Goal: Ask a question

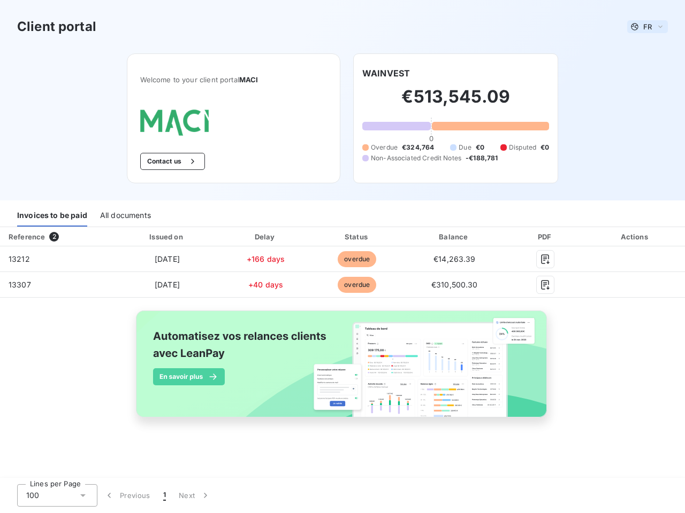
click at [647, 27] on span "FR" at bounding box center [647, 26] width 9 height 9
click at [171, 162] on button "Contact us" at bounding box center [172, 161] width 65 height 17
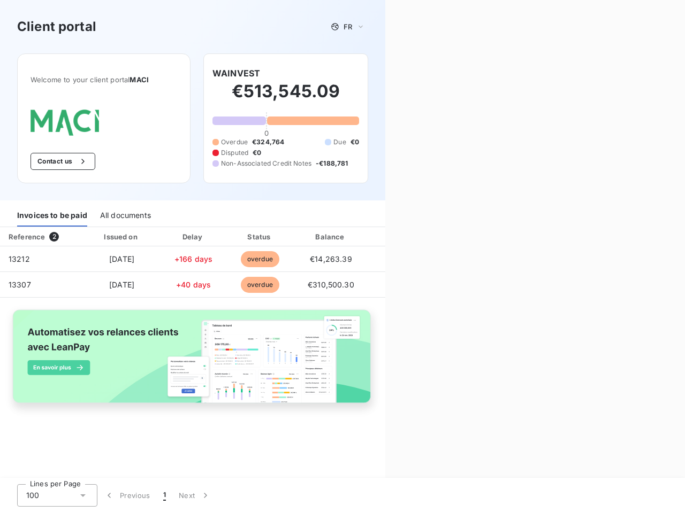
click at [386, 73] on div "Contact us Fill out the form below, and a member of our team will get back to y…" at bounding box center [534, 256] width 299 height 513
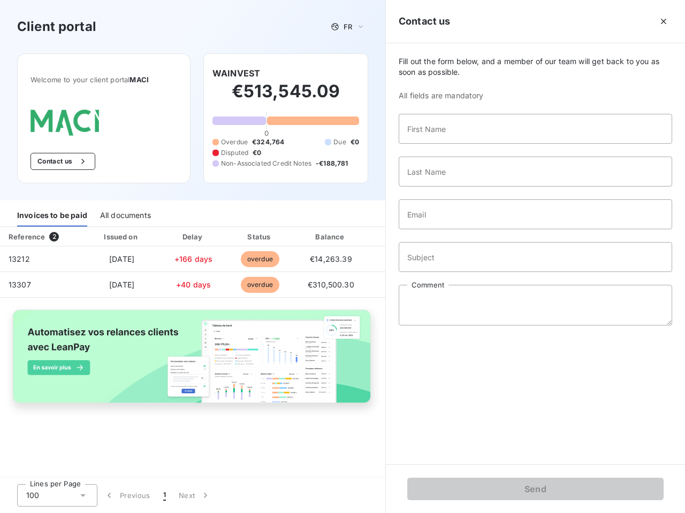
click at [52, 216] on div "Invoices to be paid" at bounding box center [52, 215] width 70 height 22
click at [125, 216] on div "All documents" at bounding box center [125, 215] width 51 height 22
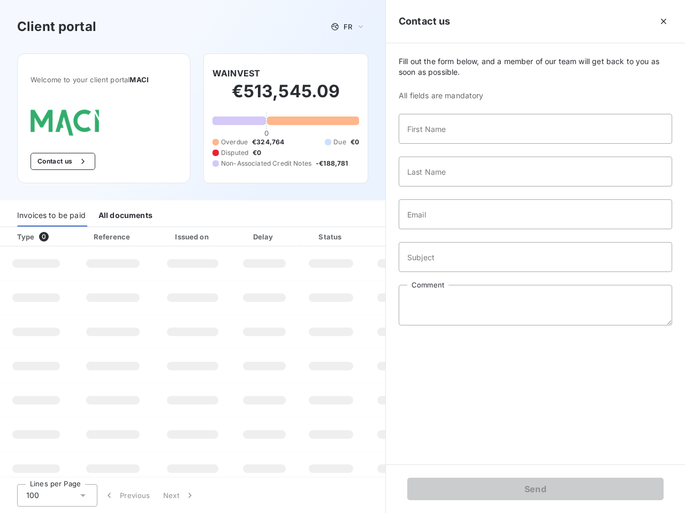
click at [56, 237] on div "Type 0" at bounding box center [40, 237] width 59 height 11
click at [166, 237] on div "Issued on" at bounding box center [193, 237] width 74 height 11
click at [265, 237] on div "Delay" at bounding box center [264, 237] width 61 height 11
click at [357, 237] on div at bounding box center [357, 237] width 11 height 11
click at [454, 237] on div "Fill out the form below, and a member of our team will get back to you as soon …" at bounding box center [535, 253] width 299 height 421
